Goal: Task Accomplishment & Management: Use online tool/utility

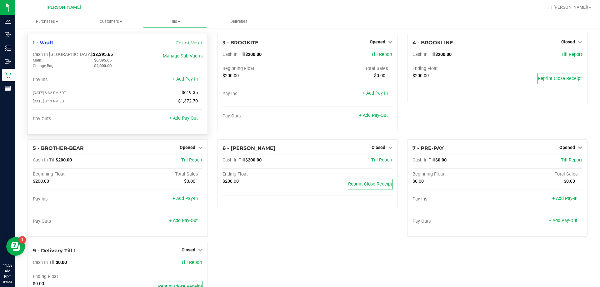
click at [187, 120] on link "+ Add Pay-Out" at bounding box center [183, 118] width 29 height 5
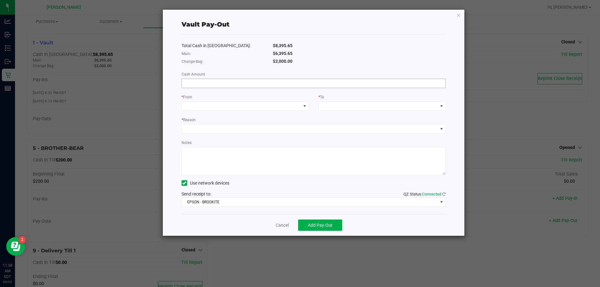
click at [282, 84] on input at bounding box center [314, 83] width 264 height 9
type input "$6,395.65"
click at [274, 106] on span at bounding box center [241, 106] width 119 height 9
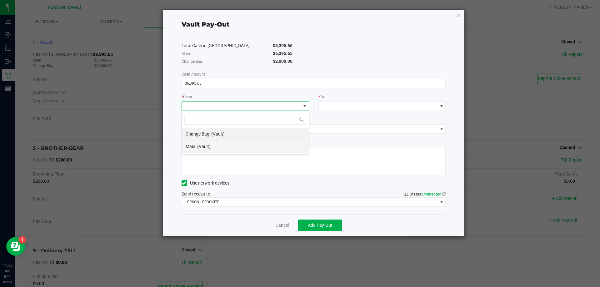
click at [258, 147] on li "Main (Vault)" at bounding box center [245, 146] width 127 height 13
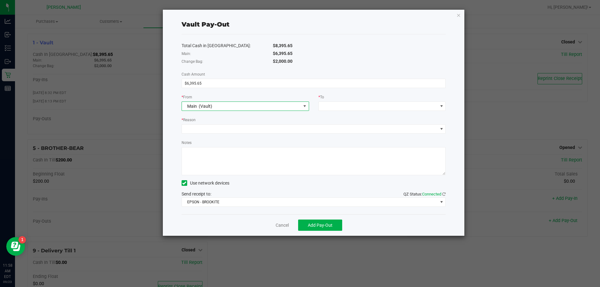
click at [395, 99] on div "* To" at bounding box center [383, 98] width 128 height 8
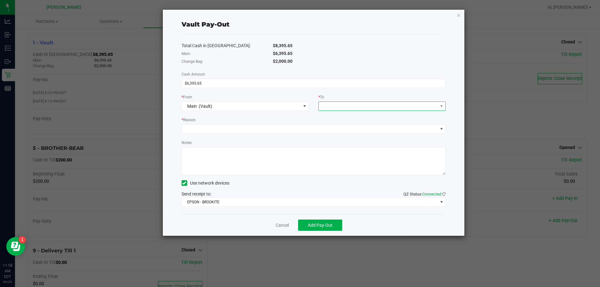
click at [393, 106] on span at bounding box center [378, 106] width 119 height 9
click at [357, 185] on span "Empyreal Transfer" at bounding box center [340, 184] width 35 height 5
click at [375, 106] on span "Empyreal Transfer" at bounding box center [378, 106] width 119 height 9
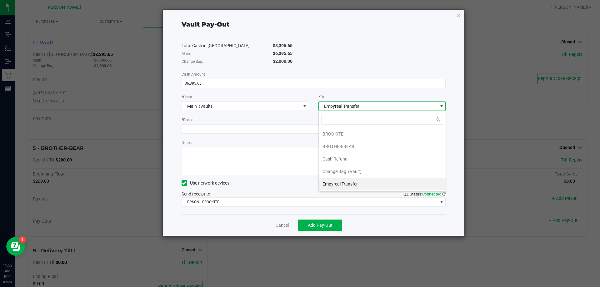
click at [375, 106] on span "Empyreal Transfer" at bounding box center [378, 106] width 119 height 9
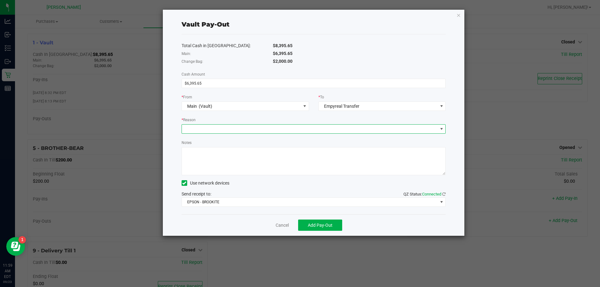
click at [376, 132] on span at bounding box center [310, 129] width 256 height 9
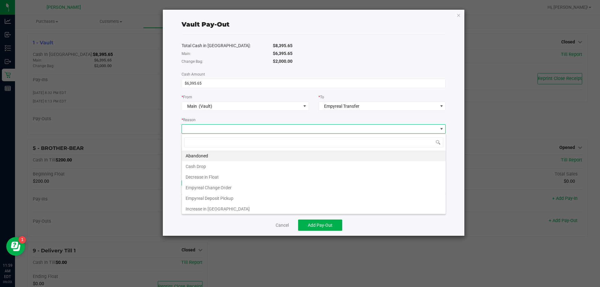
scroll to position [9, 264]
click at [243, 198] on li "Empyreal Deposit Pickup" at bounding box center [314, 198] width 264 height 11
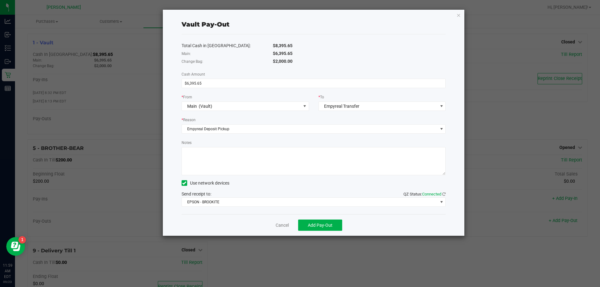
click at [247, 165] on textarea "Notes" at bounding box center [314, 161] width 264 height 28
type textarea "BH"
click at [204, 204] on span "EPSON - BROOKITE" at bounding box center [310, 202] width 256 height 9
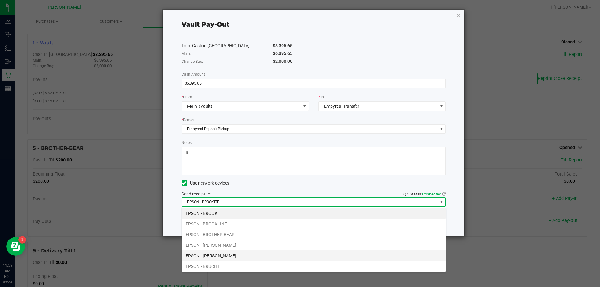
click at [249, 255] on li "EPSON - [PERSON_NAME]" at bounding box center [314, 256] width 264 height 11
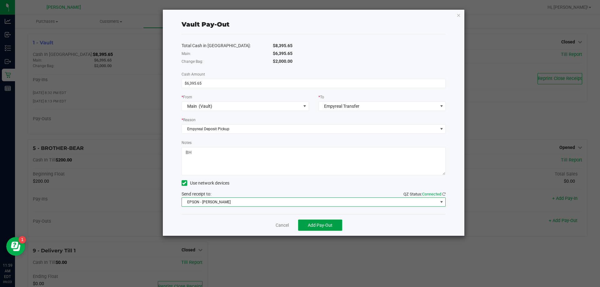
click at [312, 229] on button "Add Pay-Out" at bounding box center [320, 225] width 44 height 11
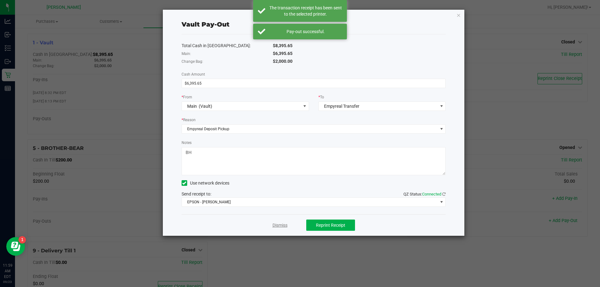
click at [274, 224] on link "Dismiss" at bounding box center [280, 225] width 15 height 7
